Goal: Navigation & Orientation: Find specific page/section

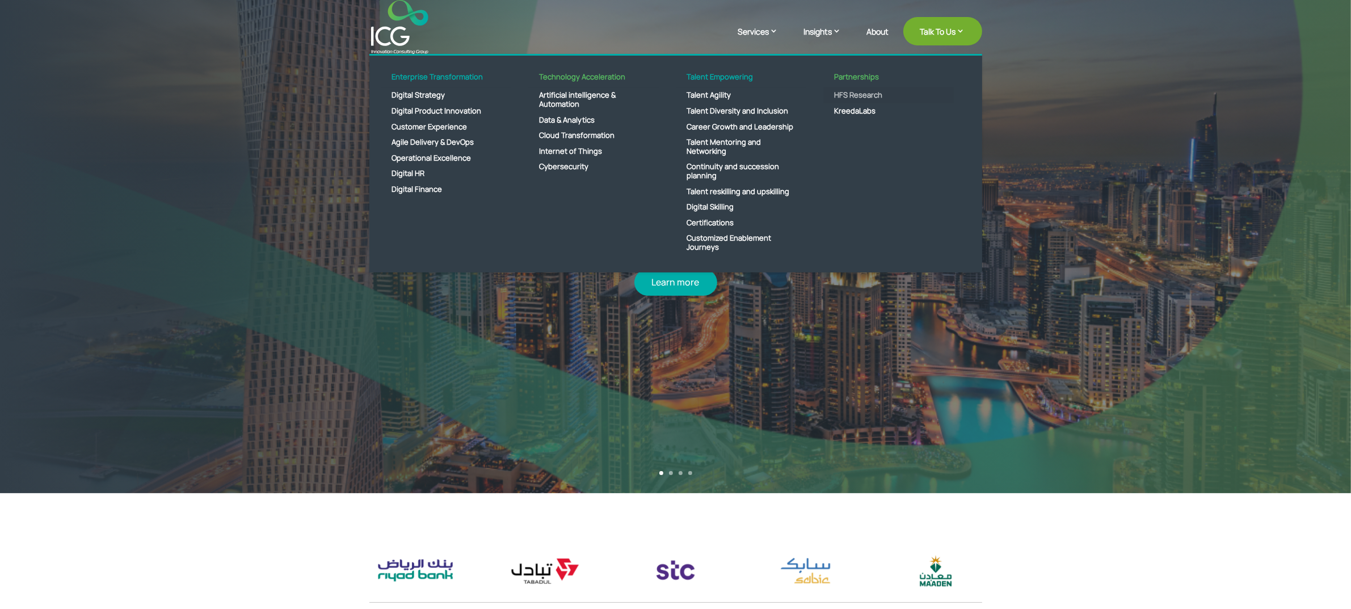
click at [839, 92] on link "HFS Research" at bounding box center [888, 95] width 131 height 16
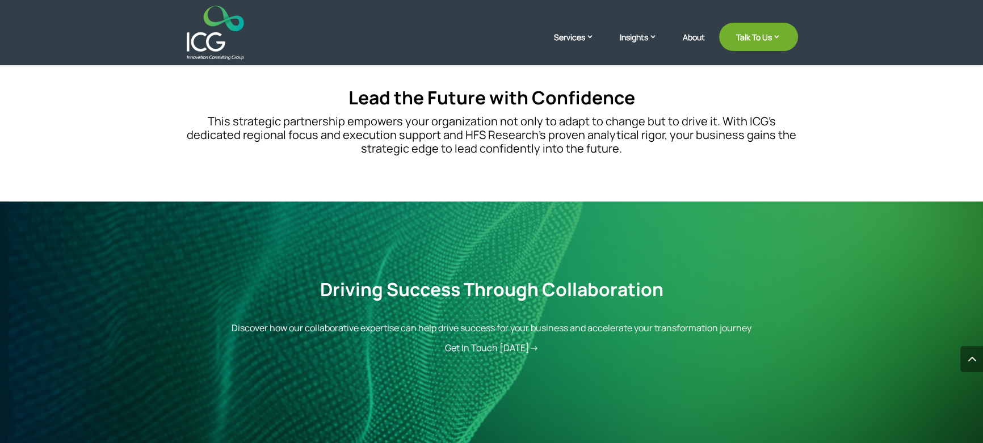
scroll to position [1798, 0]
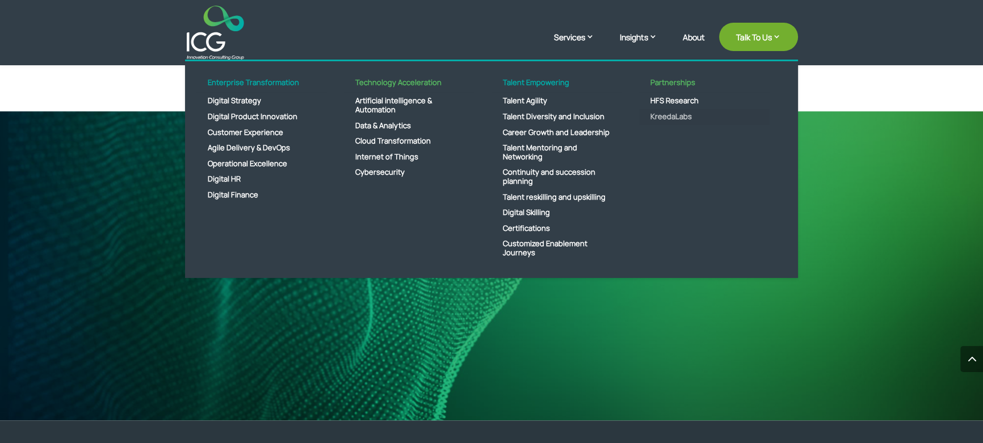
click at [669, 117] on link "KreedaLabs" at bounding box center [704, 117] width 131 height 16
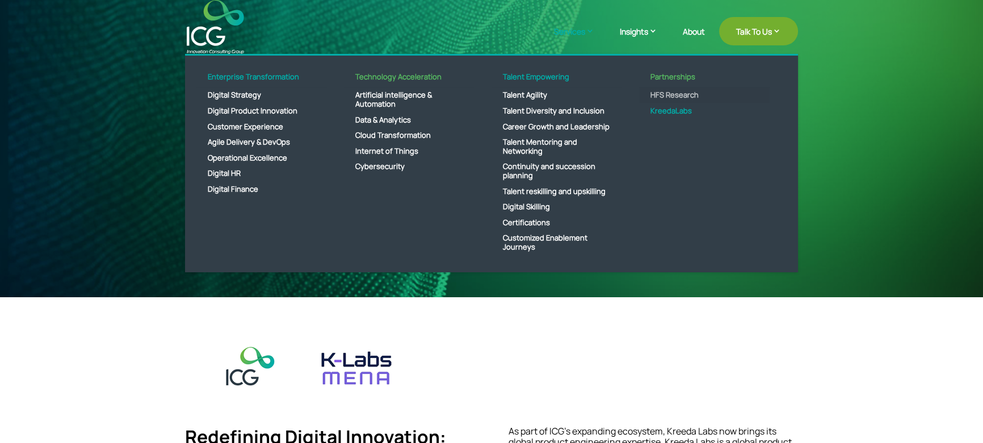
click at [668, 95] on link "HFS Research" at bounding box center [704, 95] width 131 height 16
